Goal: Task Accomplishment & Management: Complete application form

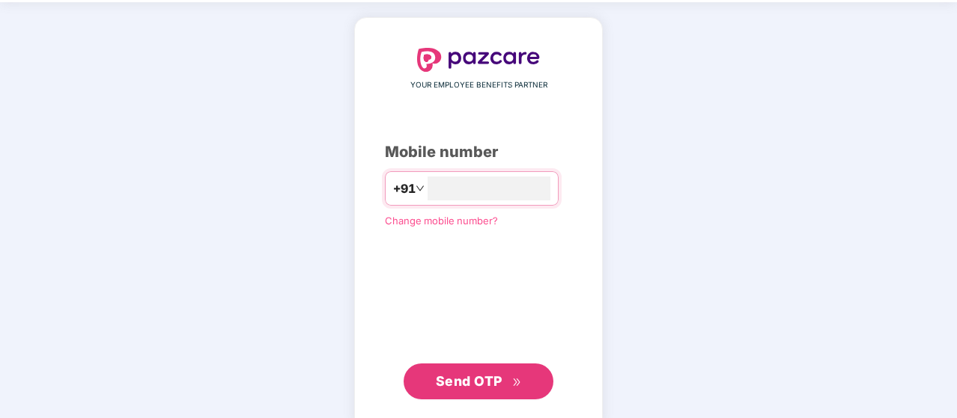
scroll to position [75, 0]
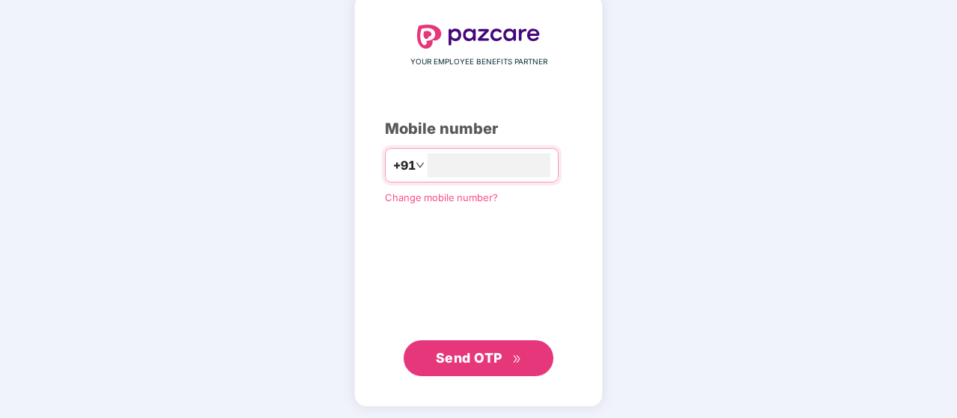
type input "**********"
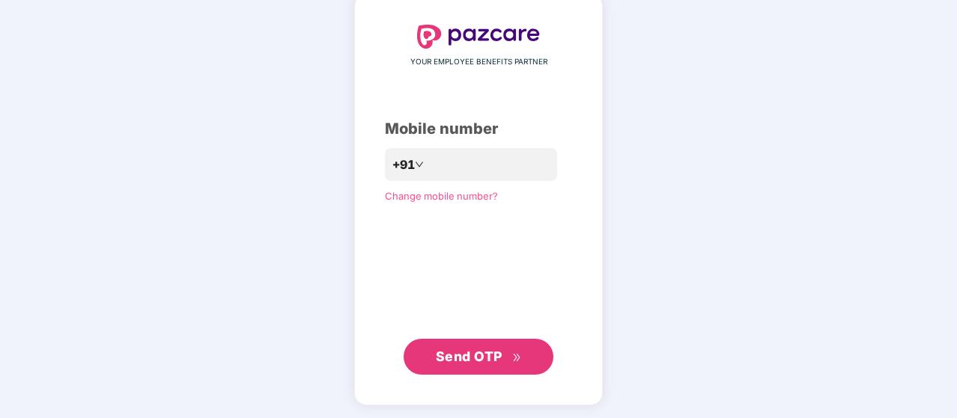
click at [445, 374] on button "Send OTP" at bounding box center [478, 357] width 150 height 36
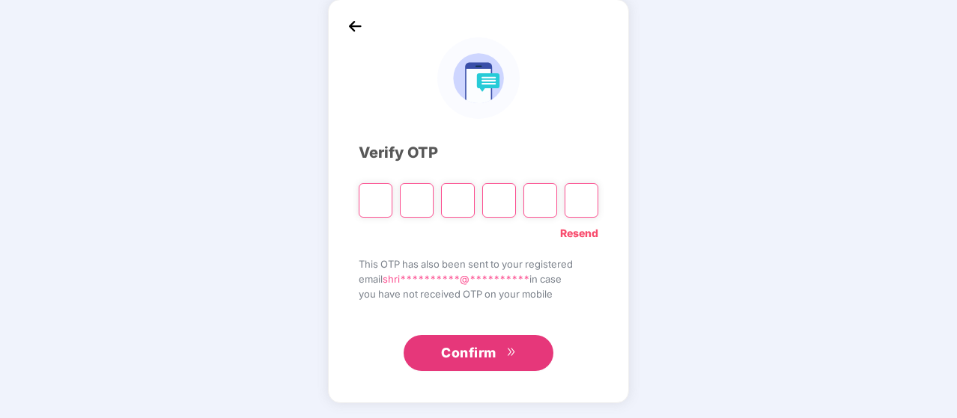
scroll to position [70, 0]
type input "*"
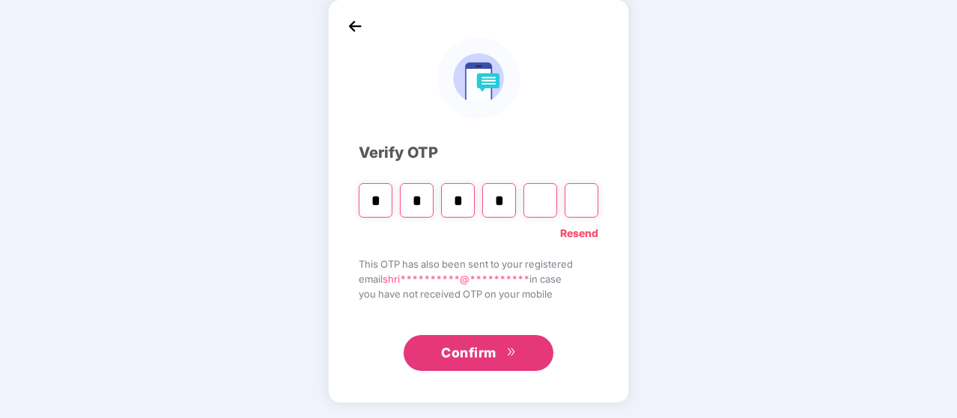
type input "*"
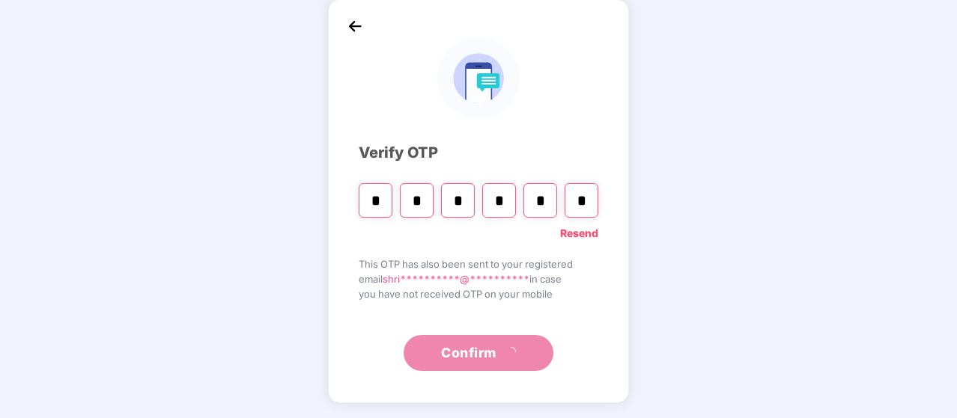
type input "*"
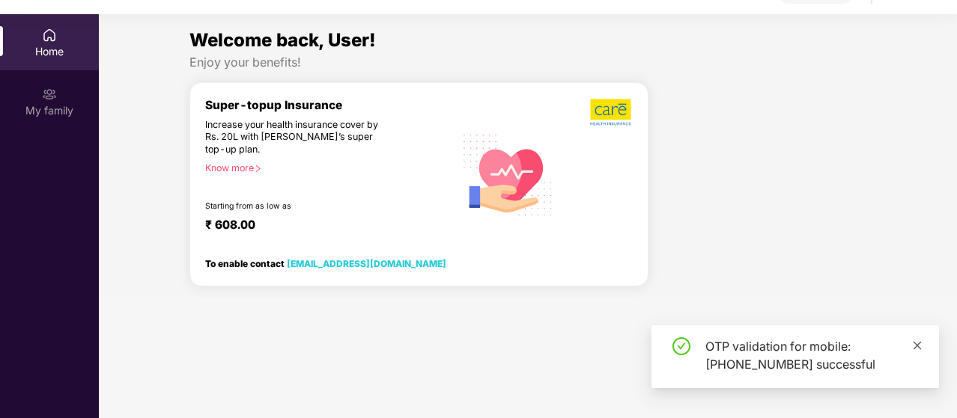
click at [916, 341] on icon "close" at bounding box center [917, 346] width 10 height 10
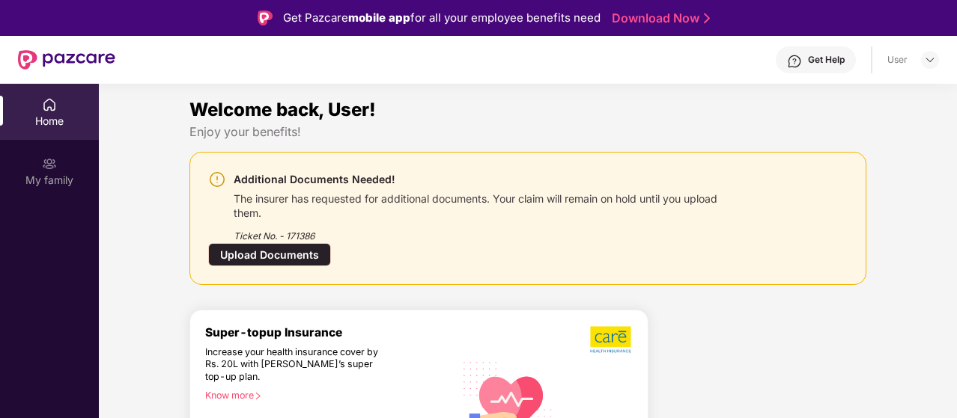
click at [48, 112] on div "Home" at bounding box center [49, 112] width 99 height 56
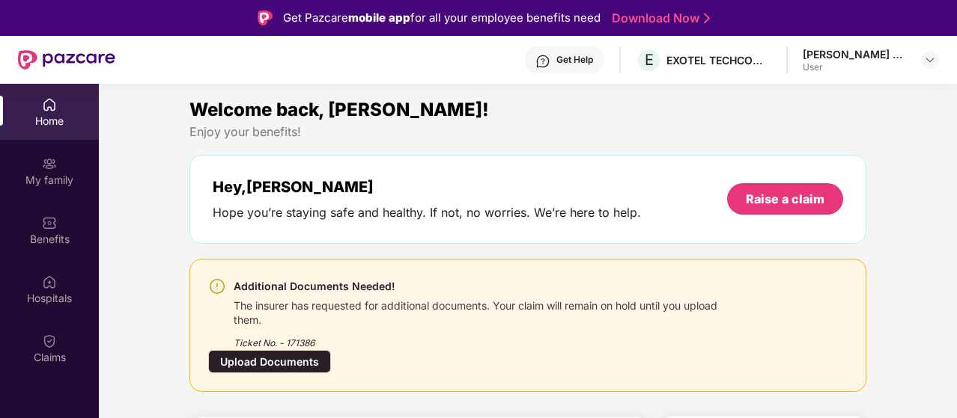
click at [260, 251] on div "Welcome back, Shrikant! Enjoy your benefits! Hey, Shrikant Hope you’re staying …" at bounding box center [527, 250] width 689 height 308
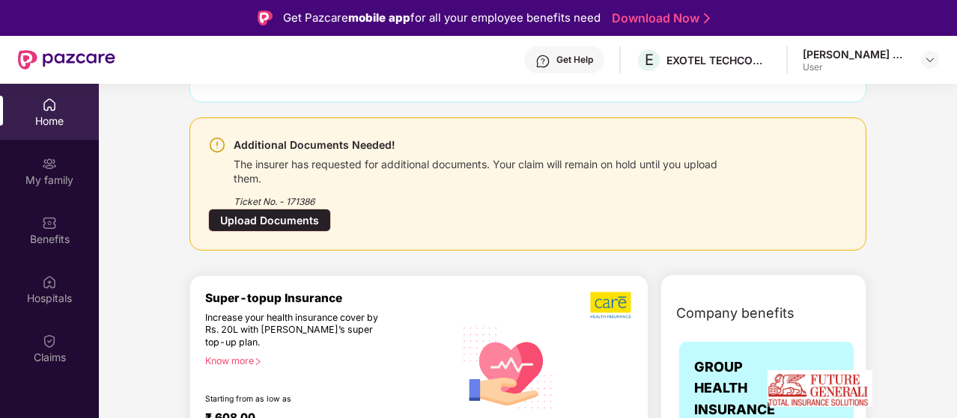
scroll to position [150, 0]
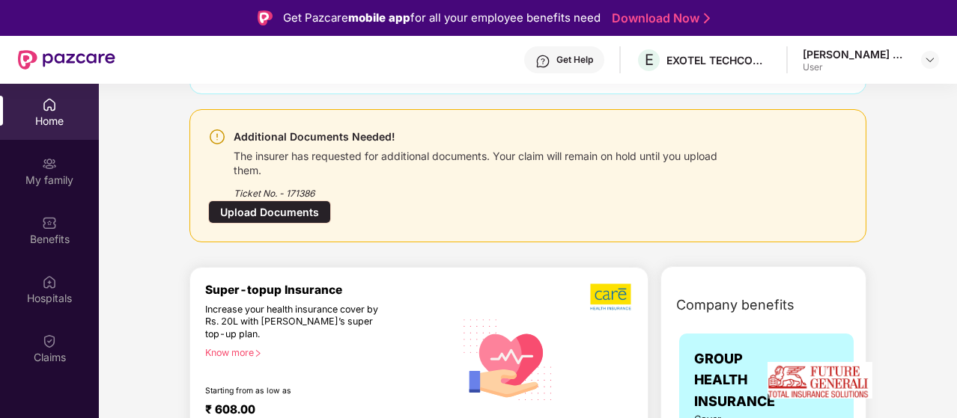
click at [266, 207] on div "Upload Documents" at bounding box center [269, 212] width 123 height 23
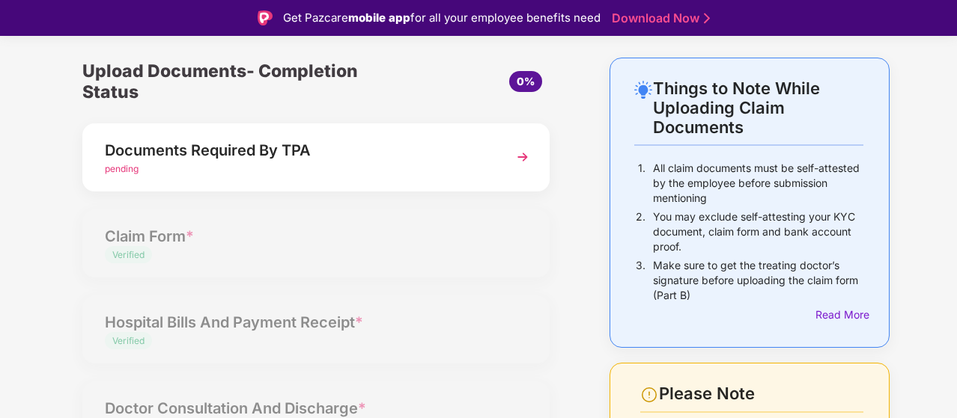
scroll to position [75, 0]
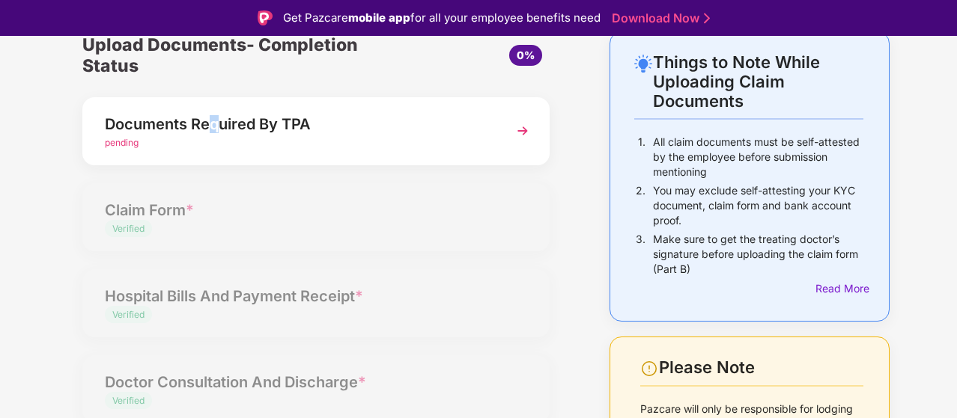
click at [216, 136] on div "Documents Required By TPA pending" at bounding box center [298, 131] width 387 height 38
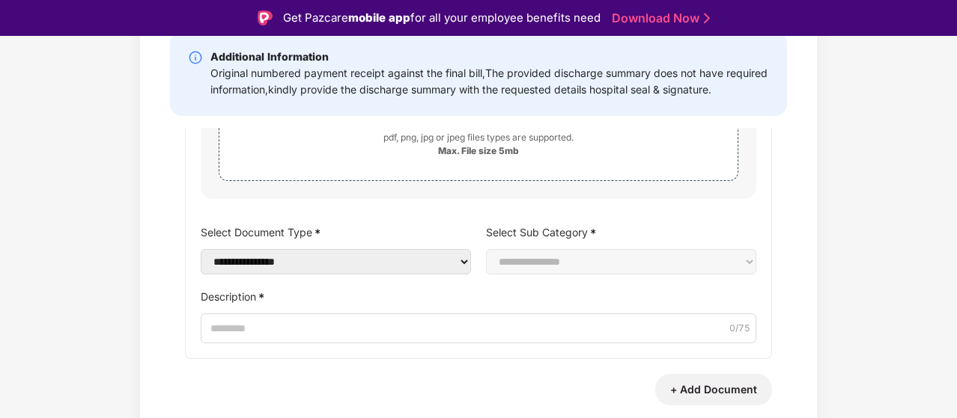
scroll to position [124, 0]
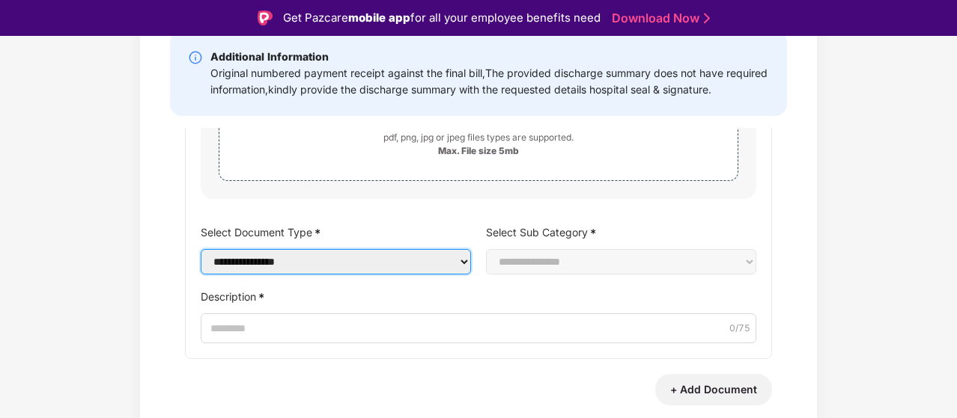
click at [349, 267] on select "**********" at bounding box center [336, 261] width 270 height 25
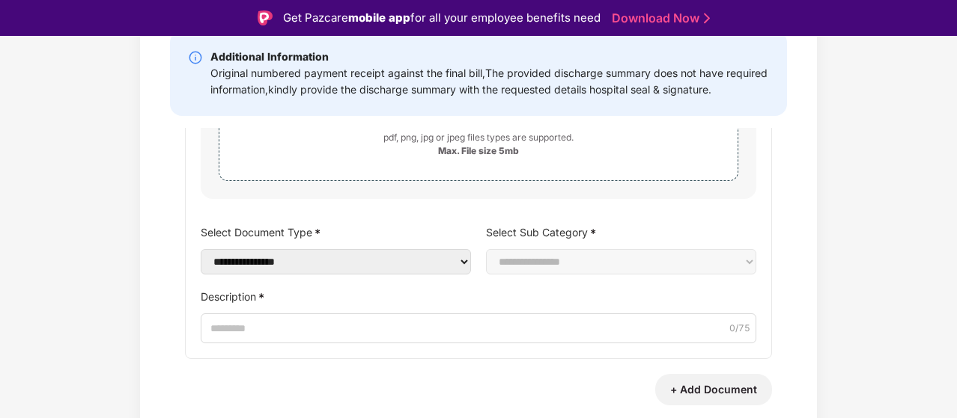
click at [121, 231] on div "**********" at bounding box center [478, 190] width 957 height 616
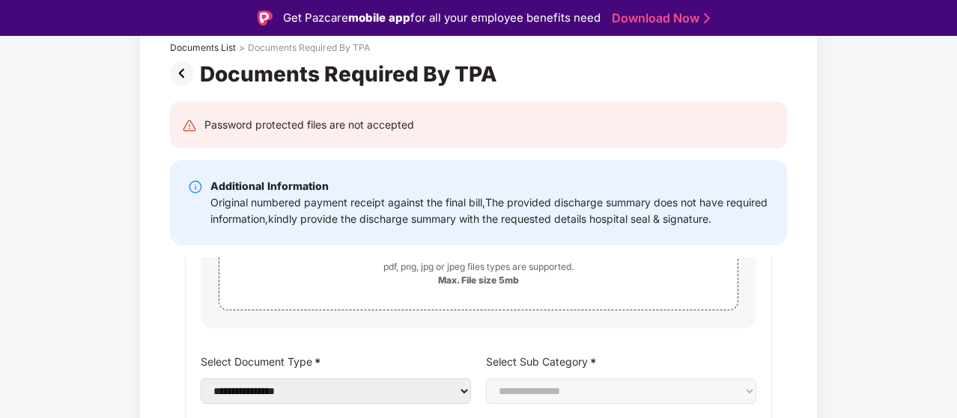
scroll to position [0, 0]
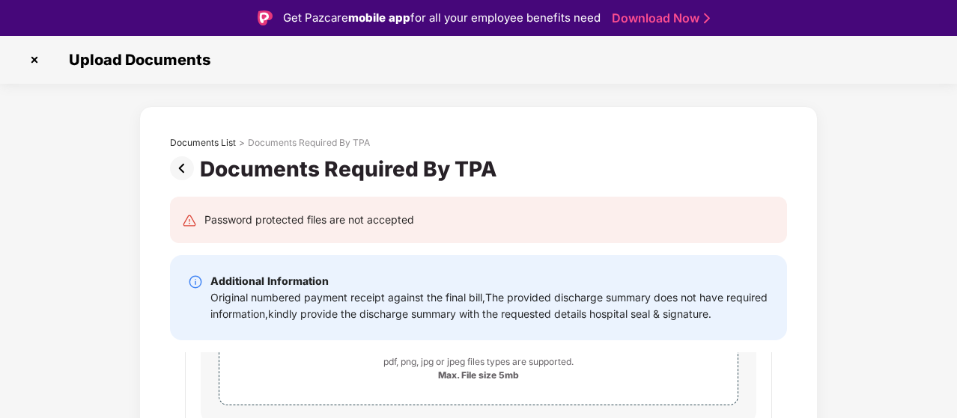
click at [37, 56] on img at bounding box center [34, 60] width 24 height 24
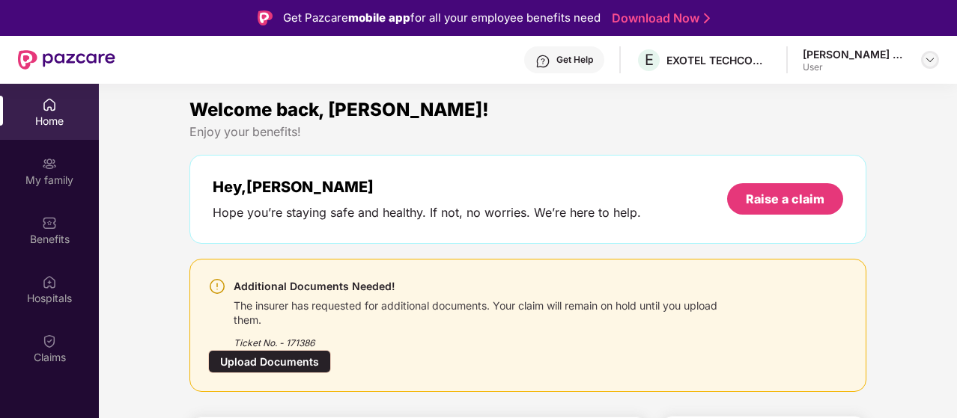
click at [922, 55] on div at bounding box center [930, 60] width 18 height 18
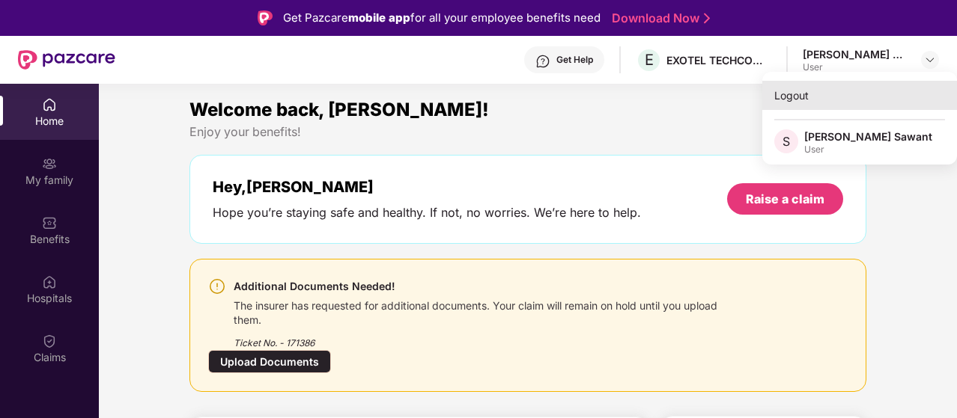
click at [791, 97] on div "Logout" at bounding box center [859, 95] width 195 height 29
